Goal: Obtain resource: Download file/media

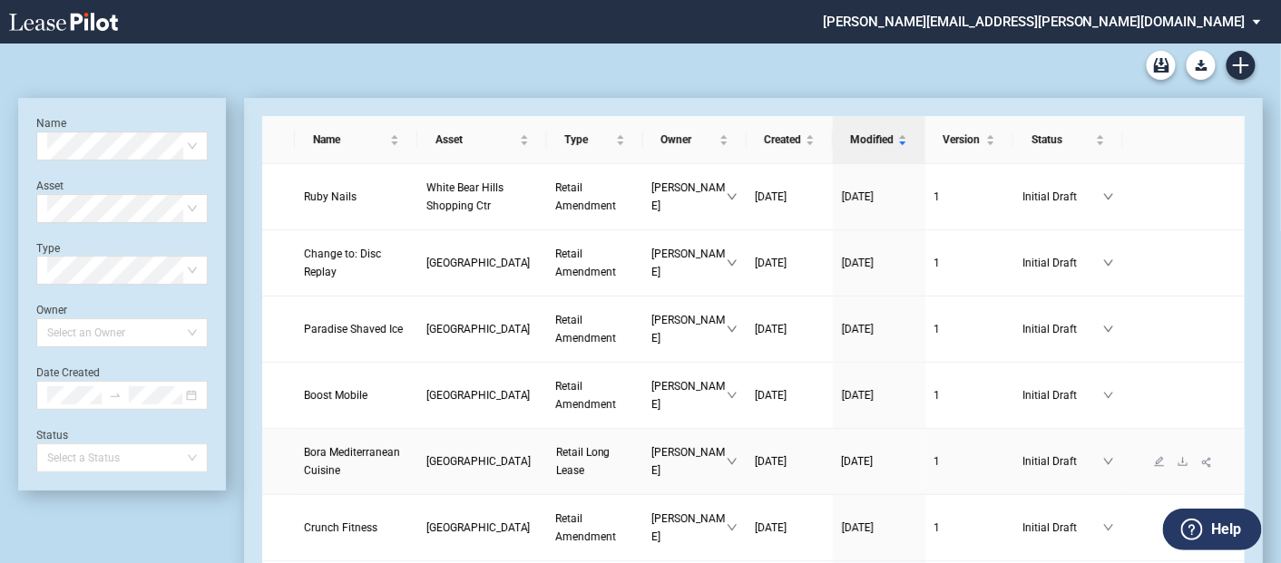
click at [336, 480] on link "Bora Mediterranean Cuisine" at bounding box center [356, 462] width 104 height 36
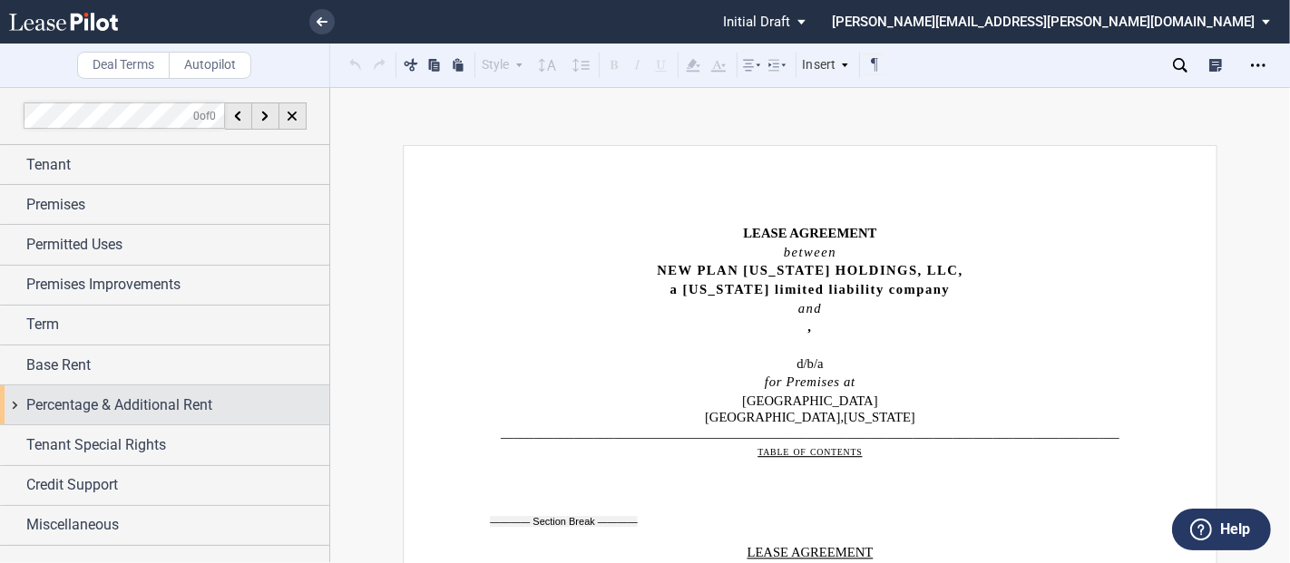
click at [182, 397] on span "Percentage & Additional Rent" at bounding box center [119, 406] width 186 height 22
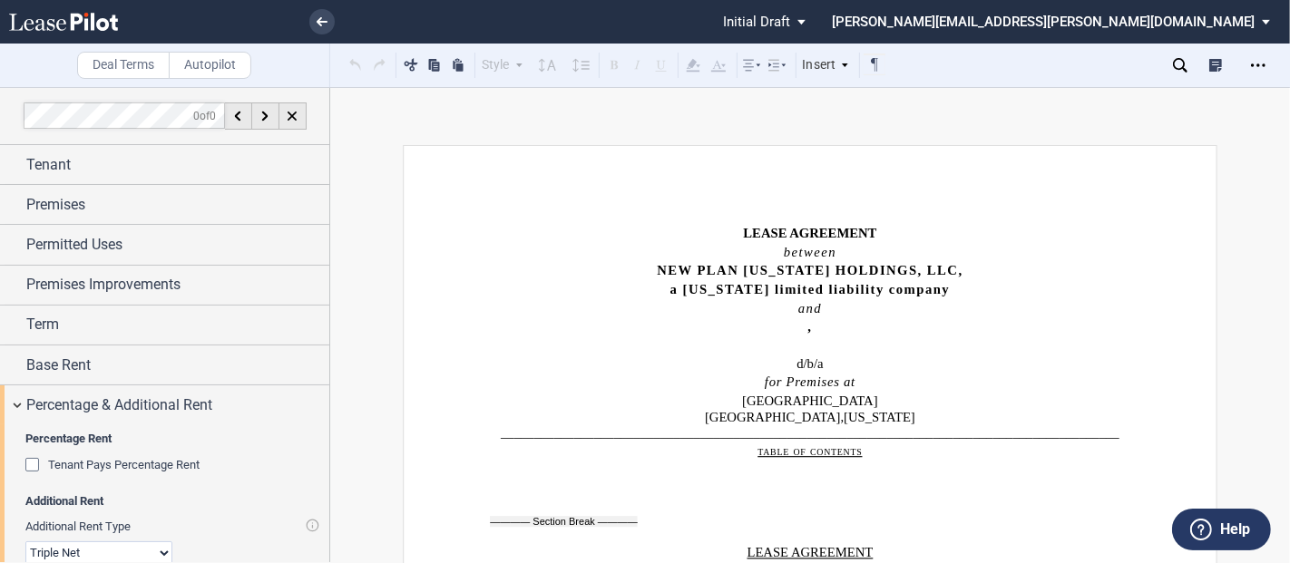
click at [36, 465] on div "Tenant Pays Percentage Rent" at bounding box center [34, 467] width 18 height 18
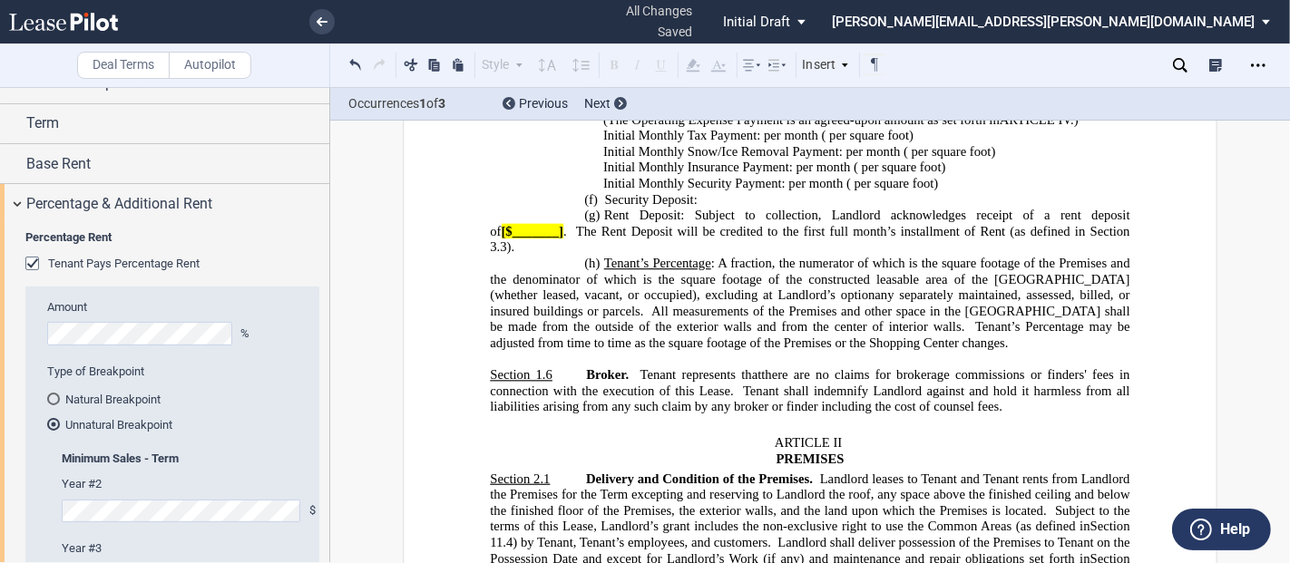
scroll to position [2026, 0]
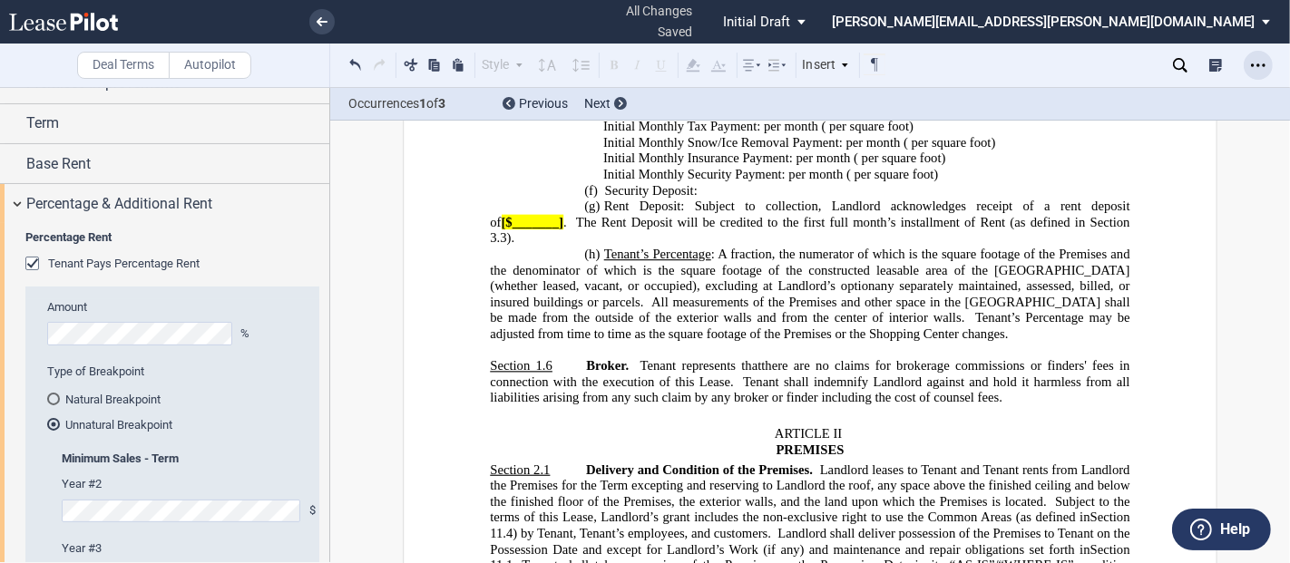
click at [1264, 67] on icon "Open Lease options menu" at bounding box center [1258, 65] width 15 height 15
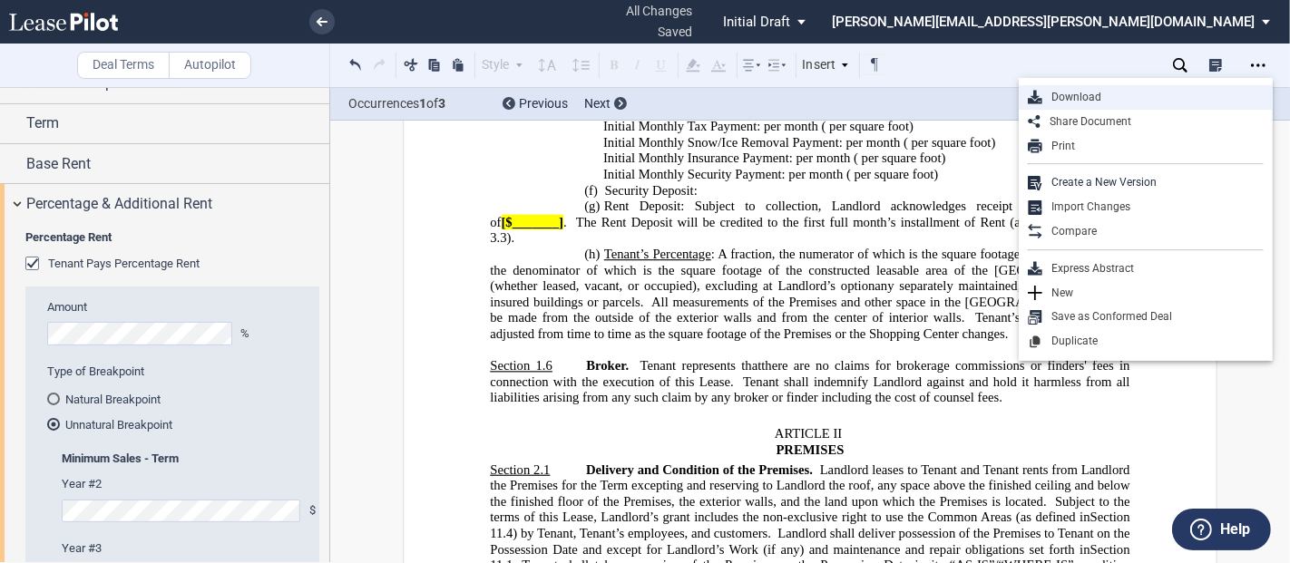
click at [1072, 97] on div "Download" at bounding box center [1152, 97] width 221 height 15
